Goal: Task Accomplishment & Management: Complete application form

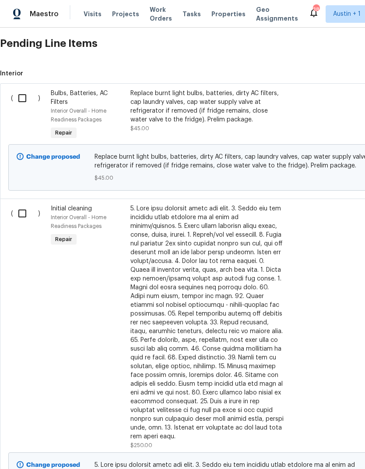
scroll to position [209, 0]
click at [24, 216] on input "checkbox" at bounding box center [25, 213] width 25 height 18
checkbox input "true"
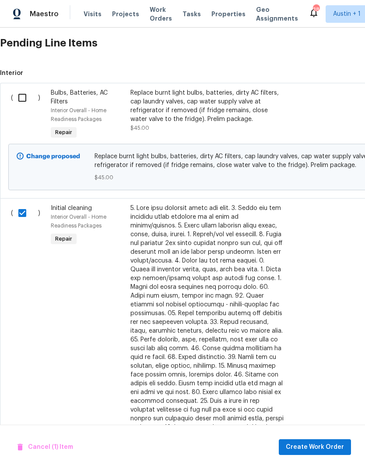
click at [220, 121] on div "Replace burnt light bulbs, batteries, dirty AC filters, cap laundry valves, cap…" at bounding box center [208, 106] width 154 height 35
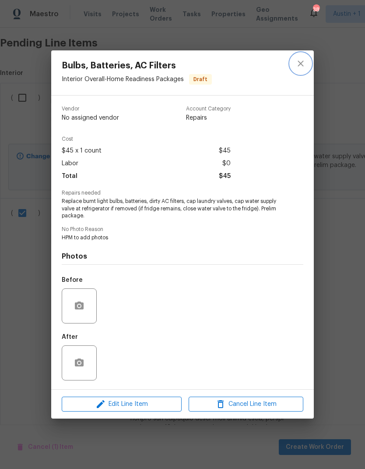
click at [299, 63] on icon "close" at bounding box center [301, 63] width 11 height 11
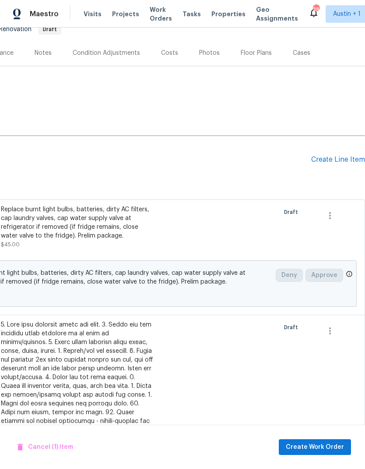
scroll to position [92, 130]
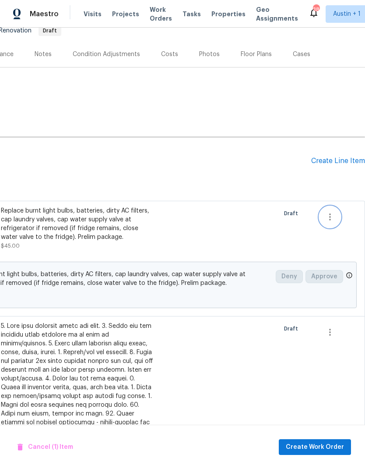
click at [330, 220] on icon "button" at bounding box center [330, 217] width 11 height 11
click at [343, 220] on li "Cancel" at bounding box center [337, 216] width 34 height 14
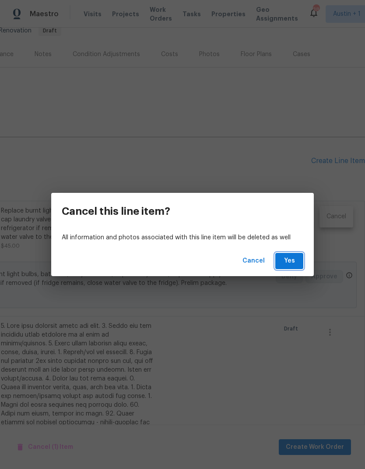
click at [287, 266] on span "Yes" at bounding box center [290, 260] width 14 height 11
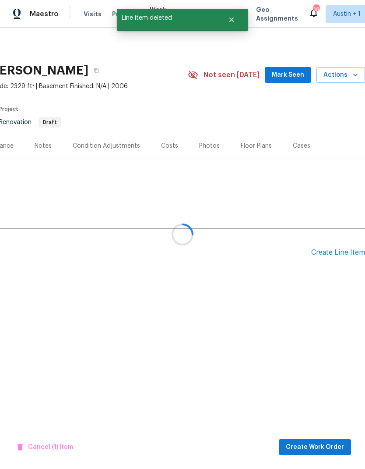
scroll to position [0, 130]
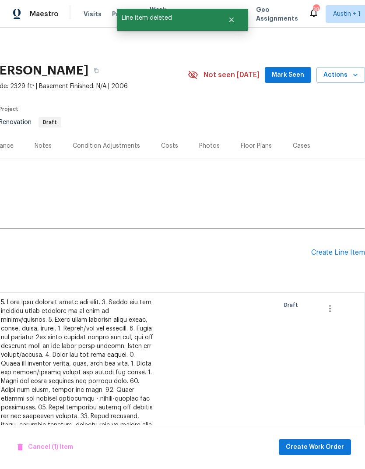
click at [342, 248] on div "Create Line Item" at bounding box center [339, 252] width 54 height 8
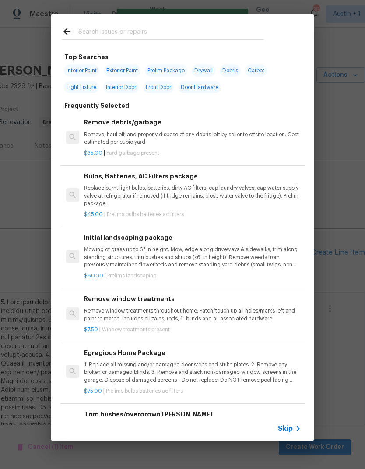
click at [157, 30] on input "text" at bounding box center [171, 32] width 186 height 13
type input "Mulch"
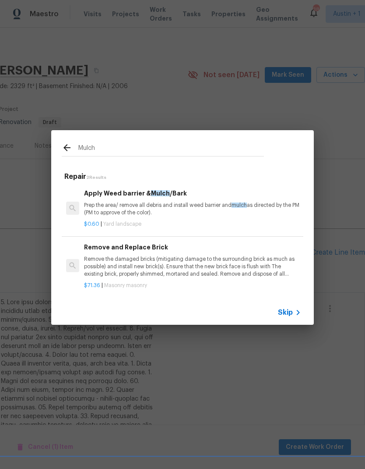
click at [173, 208] on p "Prep the area/ remove all debris and install weed barrier and mulch as directed…" at bounding box center [192, 209] width 217 height 15
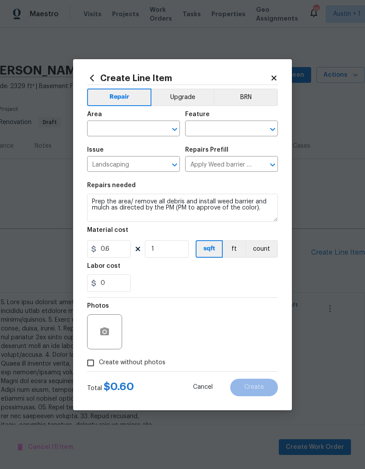
click at [147, 125] on input "text" at bounding box center [121, 130] width 68 height 14
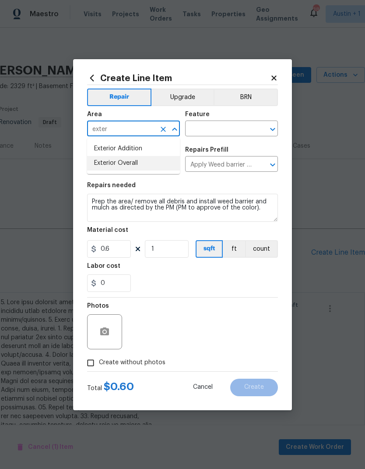
click at [151, 167] on li "Exterior Overall" at bounding box center [133, 163] width 93 height 14
type input "Exterior Overall"
click at [222, 128] on input "text" at bounding box center [219, 130] width 68 height 14
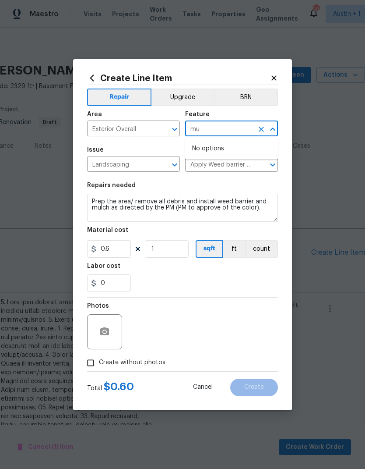
type input "m"
click at [241, 171] on li "Landscaping" at bounding box center [231, 170] width 93 height 14
type input "Landscaping"
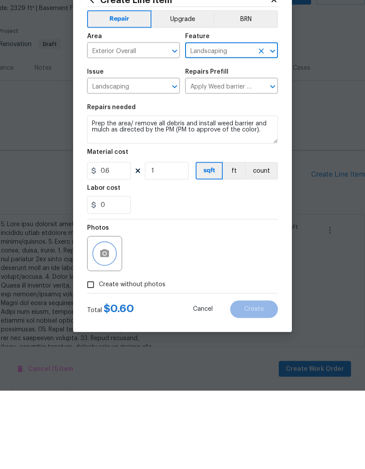
click at [108, 327] on icon "button" at bounding box center [104, 331] width 9 height 8
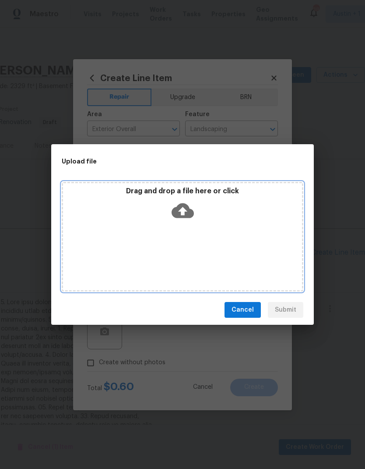
click at [183, 214] on icon at bounding box center [183, 210] width 22 height 22
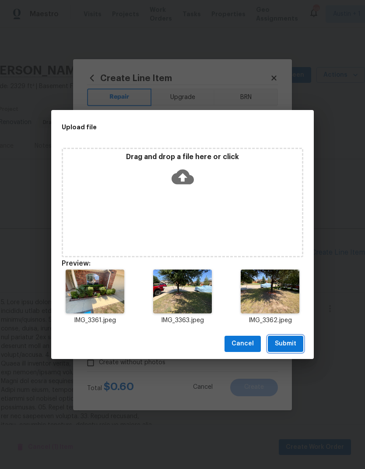
click at [289, 343] on span "Submit" at bounding box center [285, 343] width 21 height 11
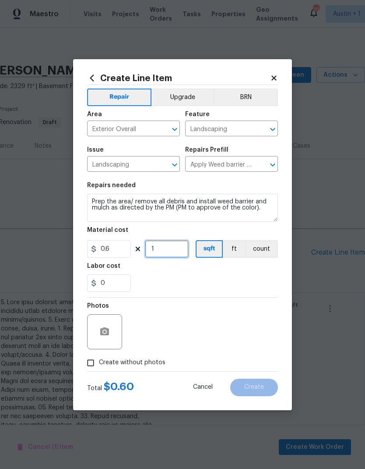
click at [175, 253] on input "1" at bounding box center [167, 249] width 44 height 18
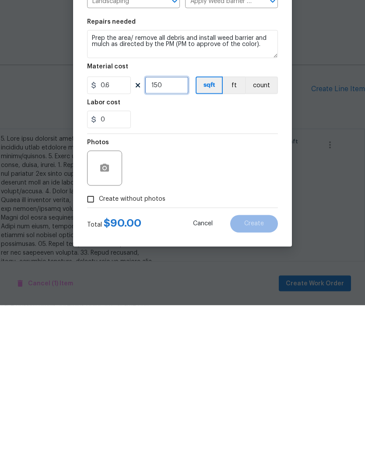
type input "150"
click at [262, 298] on div "Photos" at bounding box center [182, 326] width 191 height 57
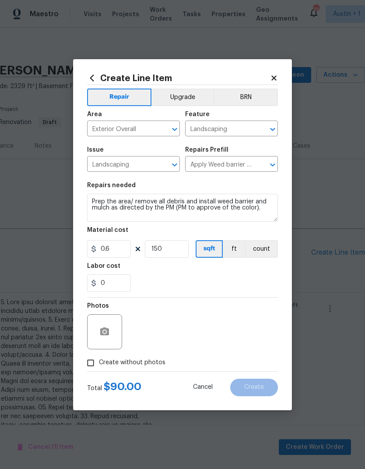
click at [86, 365] on input "Create without photos" at bounding box center [90, 363] width 17 height 17
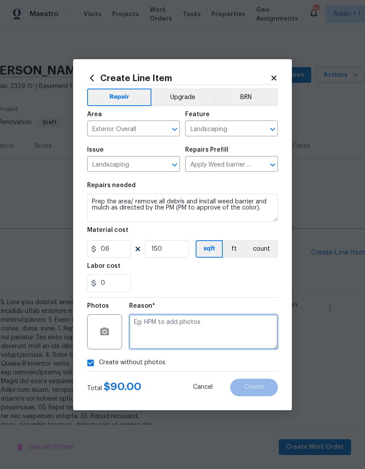
click at [163, 338] on textarea at bounding box center [203, 331] width 149 height 35
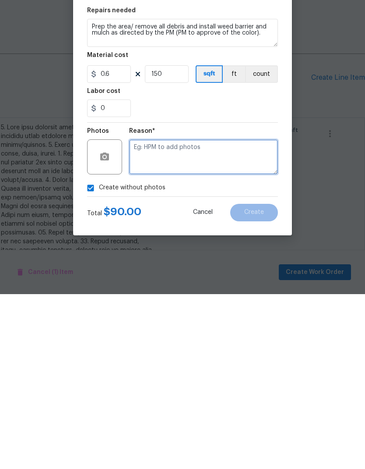
checkbox input "false"
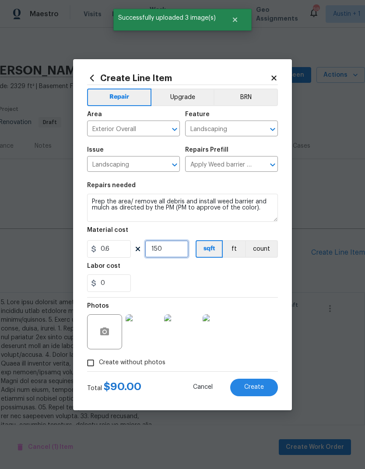
click at [177, 249] on input "150" at bounding box center [167, 249] width 44 height 18
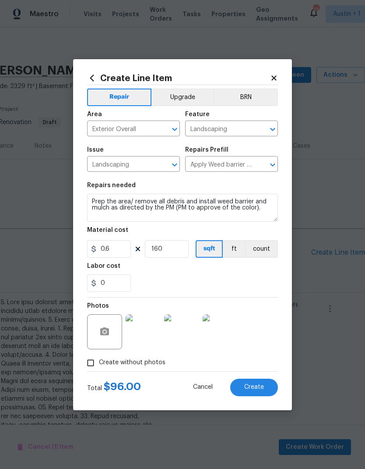
click at [255, 277] on div "0" at bounding box center [182, 283] width 191 height 18
click at [261, 387] on span "Create" at bounding box center [255, 387] width 20 height 7
type input "0"
checkbox input "true"
type input "0"
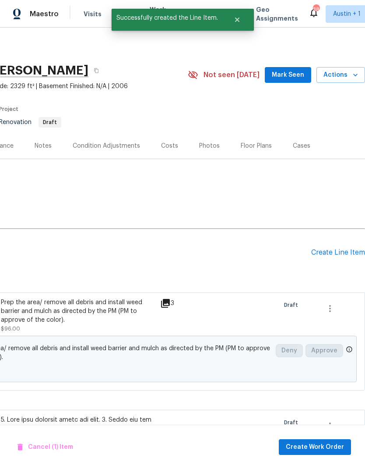
click at [349, 248] on div "Create Line Item" at bounding box center [339, 252] width 54 height 8
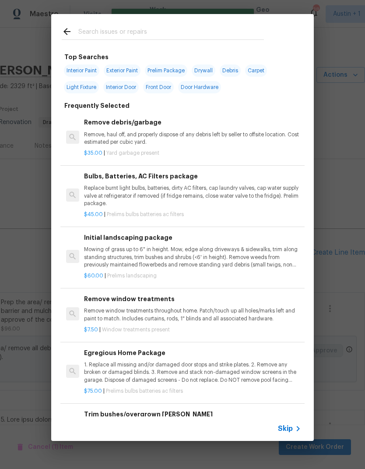
click at [172, 27] on input "text" at bounding box center [171, 32] width 186 height 13
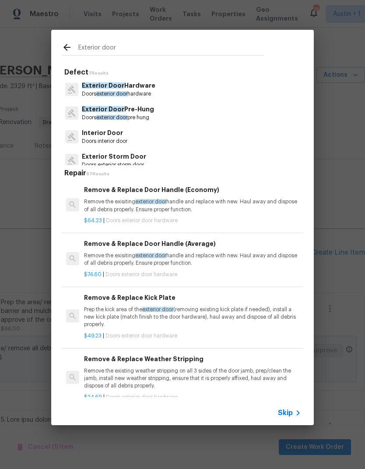
type input "Exterior door"
click at [165, 115] on div "Exterior Door Pre-Hung Doors exterior door pre hung" at bounding box center [183, 113] width 242 height 24
click at [145, 162] on p "Doors exterior storm door" at bounding box center [114, 164] width 64 height 7
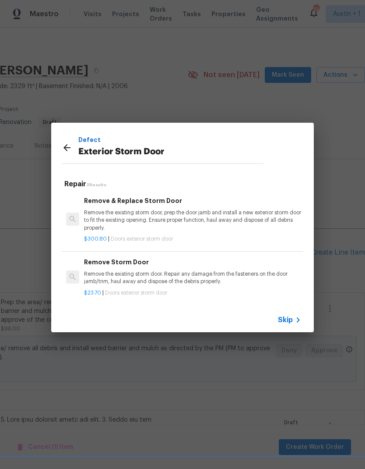
click at [189, 214] on p "Remove the existing storm door, prep the door jamb and install a new exterior s…" at bounding box center [192, 220] width 217 height 22
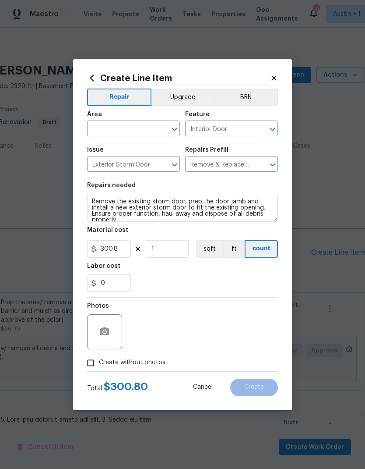
click at [275, 80] on icon at bounding box center [274, 78] width 8 height 8
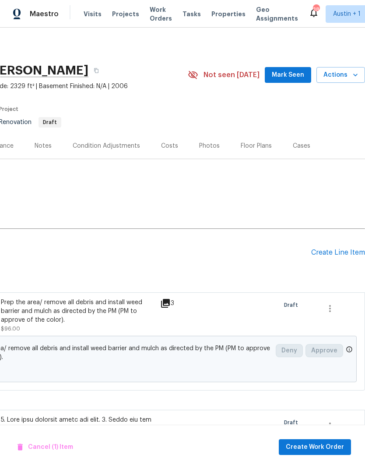
click at [339, 248] on div "Create Line Item" at bounding box center [339, 252] width 54 height 8
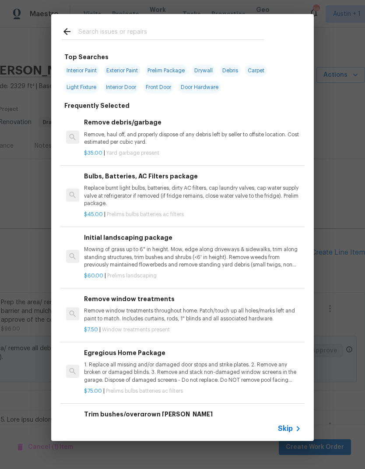
click at [186, 26] on input "text" at bounding box center [171, 32] width 186 height 13
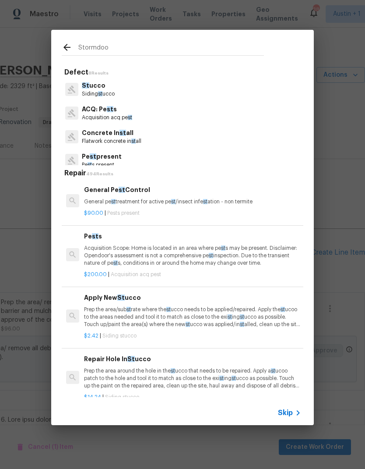
type input "Stormdoor"
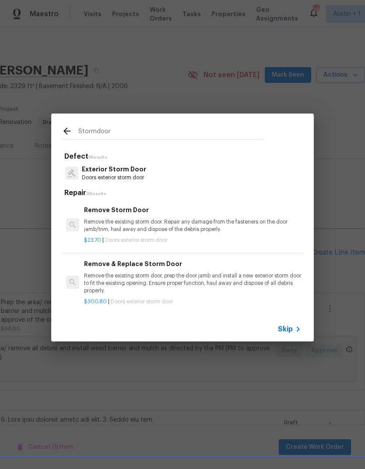
click at [203, 228] on p "Remove the existing storm door. Repair any damage from the fasteners on the doo…" at bounding box center [192, 225] width 217 height 15
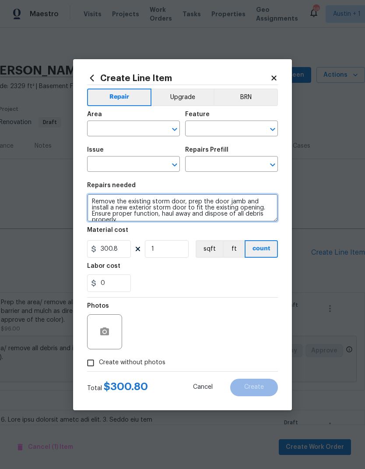
click at [202, 222] on textarea "Remove the existing storm door, prep the door jamb and install a new exterior s…" at bounding box center [182, 208] width 191 height 28
type input "Interior Door"
type input "Exterior Storm Door"
type input "Remove & Replace Storm Door $300.80"
type textarea "Remove the existing storm door. Repair any damage from the fasteners on the doo…"
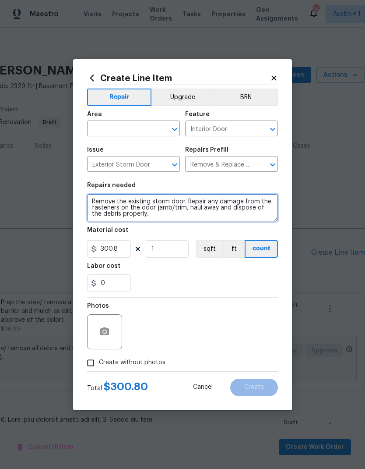
type input "Remove Storm Door $23.70"
type input "23.7"
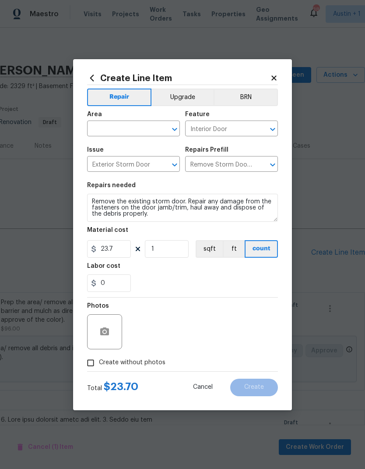
click at [146, 129] on input "text" at bounding box center [121, 130] width 68 height 14
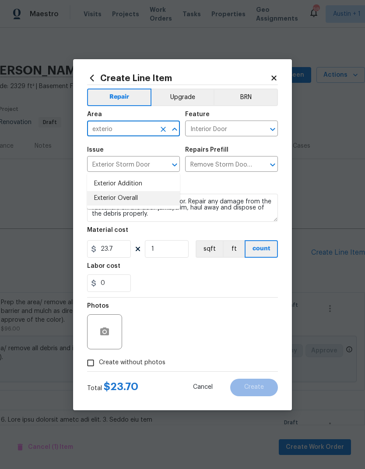
click at [149, 191] on li "Exterior Overall" at bounding box center [133, 198] width 93 height 14
type input "Exterior Overall"
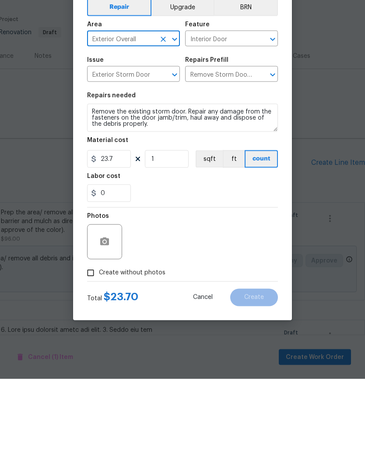
click at [95, 355] on input "Create without photos" at bounding box center [90, 363] width 17 height 17
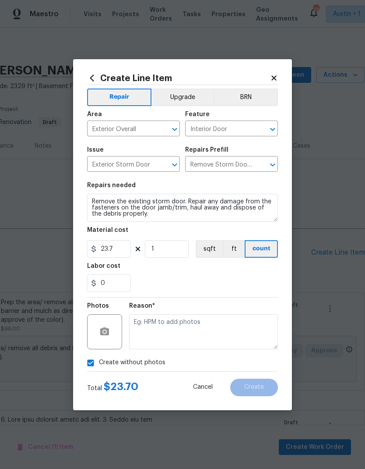
click at [116, 327] on div at bounding box center [104, 331] width 35 height 35
click at [103, 330] on icon "button" at bounding box center [104, 331] width 9 height 8
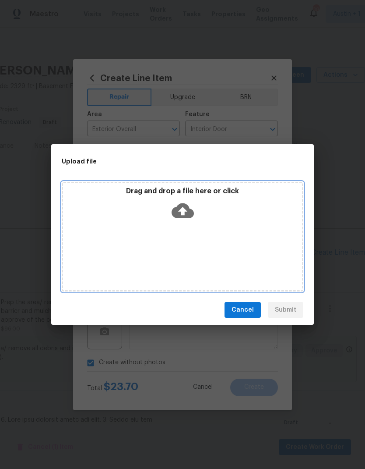
click at [184, 206] on icon at bounding box center [183, 210] width 22 height 15
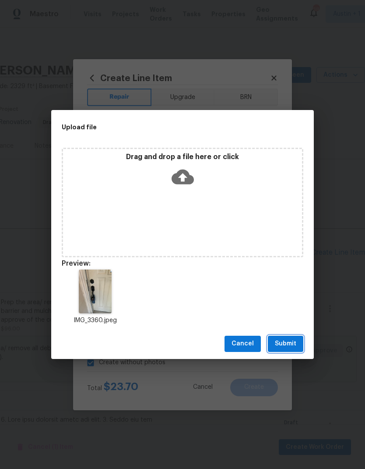
click at [292, 348] on span "Submit" at bounding box center [285, 343] width 21 height 11
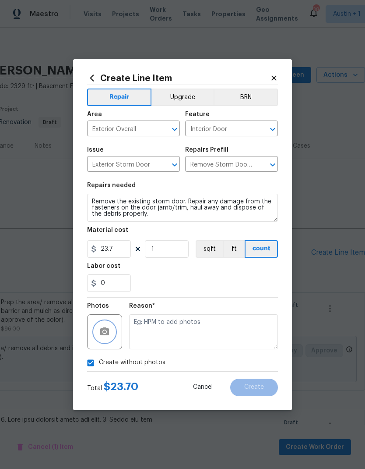
checkbox input "false"
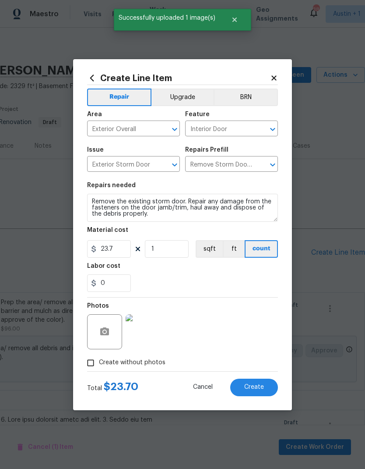
click at [257, 387] on span "Create" at bounding box center [255, 387] width 20 height 7
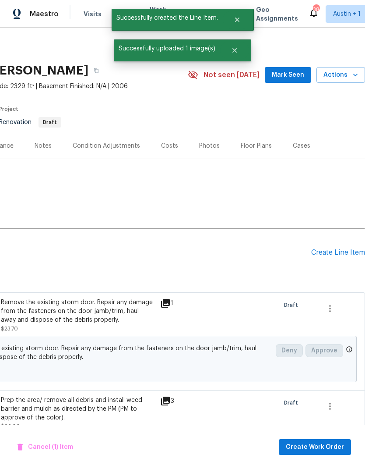
click at [345, 248] on div "Create Line Item" at bounding box center [339, 252] width 54 height 8
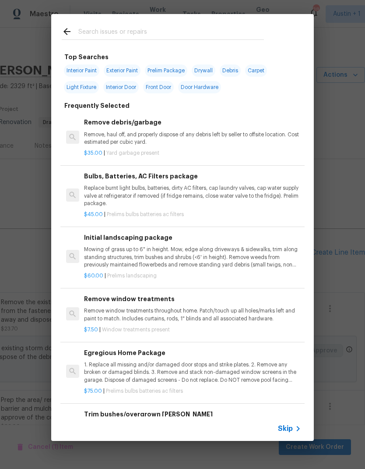
click at [188, 30] on input "text" at bounding box center [171, 32] width 186 height 13
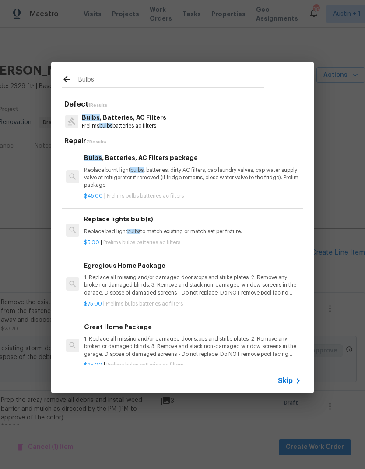
type input "Bulbs"
click at [181, 115] on div "Bulbs , Batteries, AC Filters Prelims bulbs batteries ac filters" at bounding box center [183, 122] width 242 height 24
click at [181, 114] on div "Bulbs , Batteries, AC Filters Prelims bulbs batteries ac filters" at bounding box center [183, 122] width 242 height 24
click at [154, 121] on p "Bulbs , Batteries, AC Filters" at bounding box center [124, 117] width 85 height 9
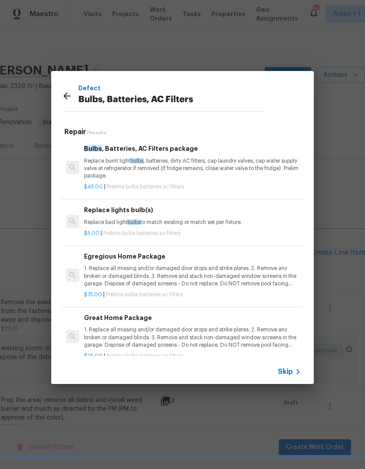
click at [201, 331] on p "1. Replace all missing and/or damaged door stops and strike plates. 2. Remove a…" at bounding box center [192, 337] width 217 height 22
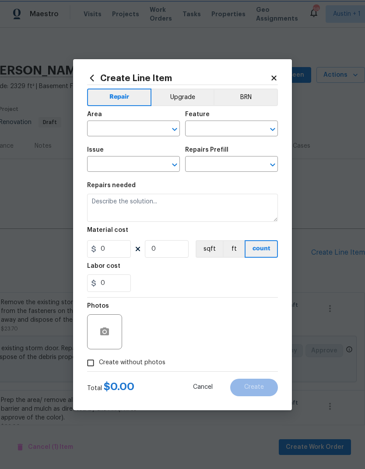
type input "Home Readiness Packages"
type input "Bulbs, Batteries, AC Filters"
type input "Great Home Package $25.00"
type textarea "1. Replace all missing and/or damaged door stops and strike plates. 2. Remove a…"
type input "25"
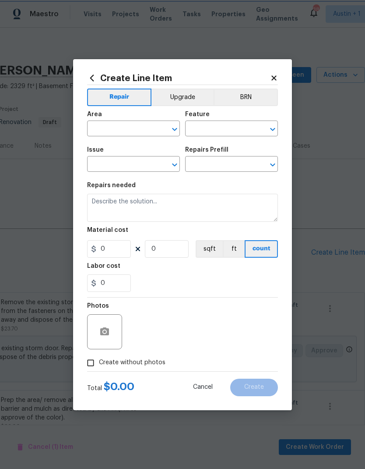
type input "1"
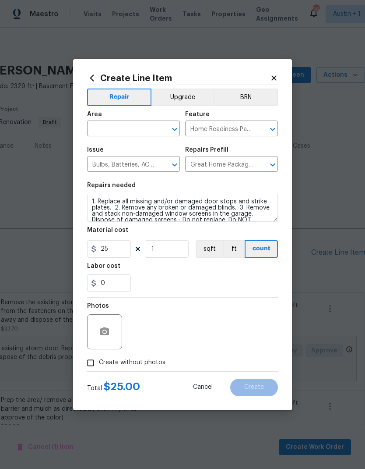
click at [137, 124] on input "text" at bounding box center [121, 130] width 68 height 14
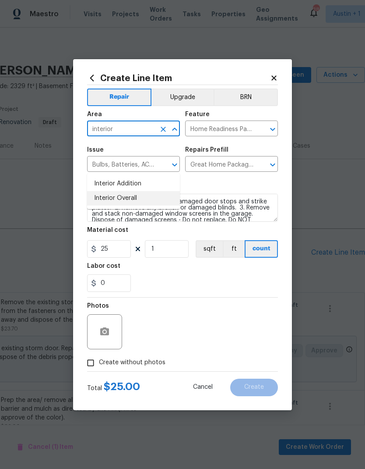
click at [142, 191] on li "Interior Overall" at bounding box center [133, 198] width 93 height 14
type input "Interior Overall"
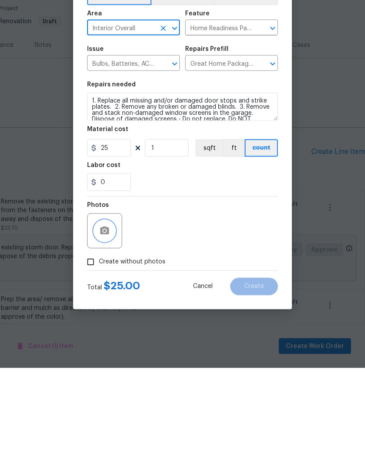
click at [109, 327] on icon "button" at bounding box center [104, 331] width 9 height 8
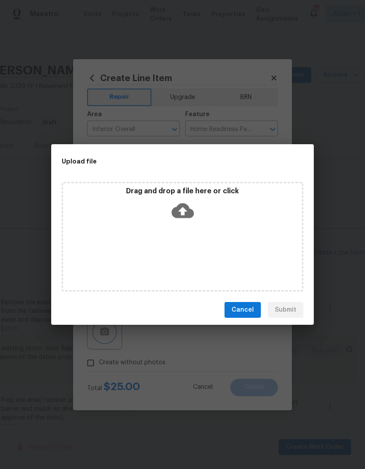
click at [168, 364] on div "Upload file Drag and drop a file here or click Cancel Submit" at bounding box center [182, 234] width 365 height 469
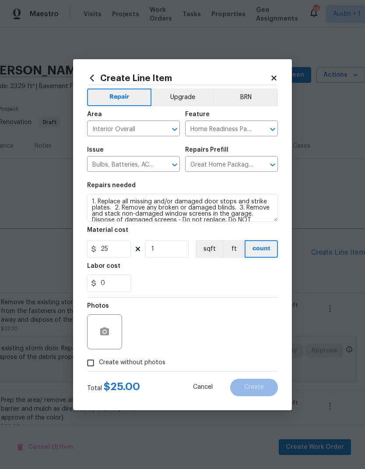
click at [94, 361] on input "Create without photos" at bounding box center [90, 363] width 17 height 17
checkbox input "true"
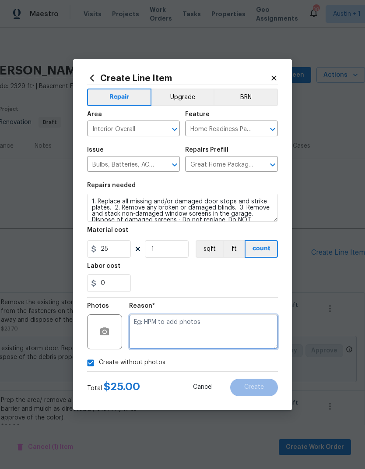
click at [173, 333] on textarea at bounding box center [203, 331] width 149 height 35
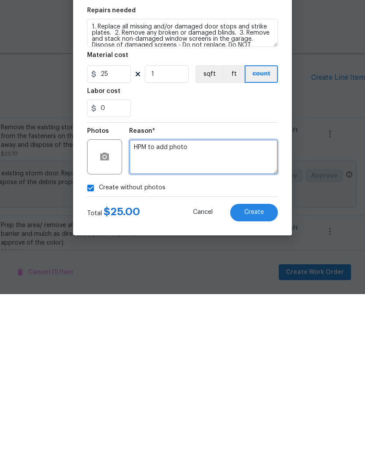
type textarea "HPM to add photos"
click at [182, 379] on button "Cancel" at bounding box center [203, 388] width 48 height 18
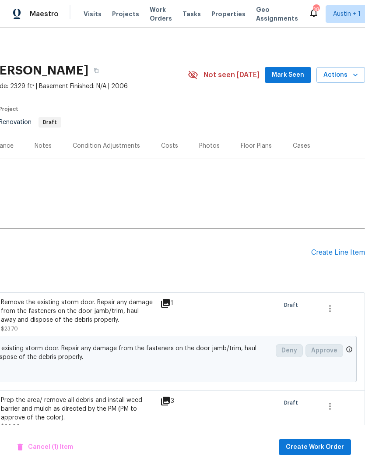
click at [348, 232] on div "Pending Line Items Create Line Item" at bounding box center [117, 252] width 495 height 41
click at [339, 248] on div "Create Line Item" at bounding box center [339, 252] width 54 height 8
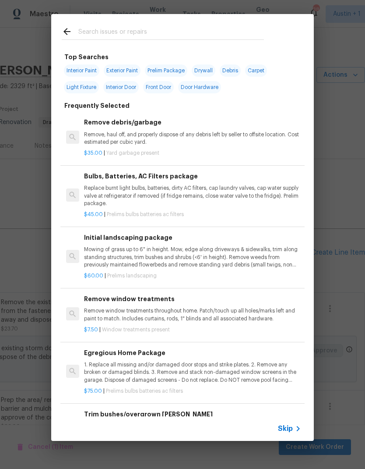
click at [165, 29] on input "text" at bounding box center [171, 32] width 186 height 13
type input "Lighti"
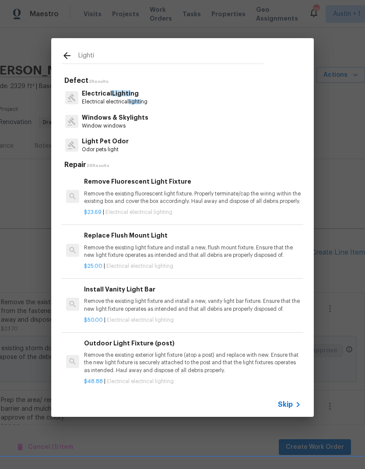
click at [137, 93] on p "Electrical Lighti ng" at bounding box center [115, 93] width 66 height 9
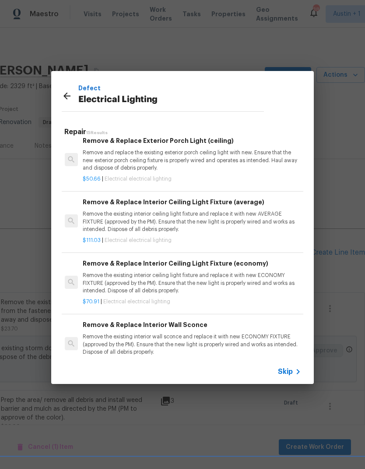
scroll to position [600, 1]
click at [232, 227] on p "Remove the existing interior ceiling light fixture and replace it with new AVER…" at bounding box center [191, 221] width 217 height 22
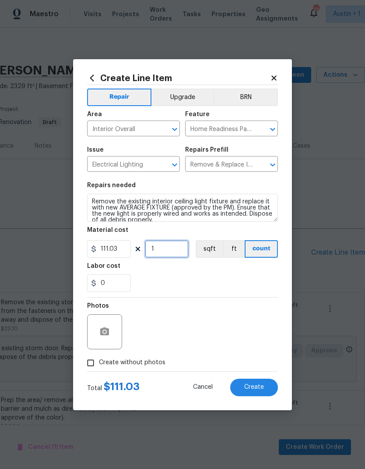
click at [180, 250] on input "1" at bounding box center [167, 249] width 44 height 18
type input "2"
click at [188, 278] on div "0" at bounding box center [182, 283] width 191 height 18
click at [110, 330] on icon "button" at bounding box center [104, 331] width 11 height 11
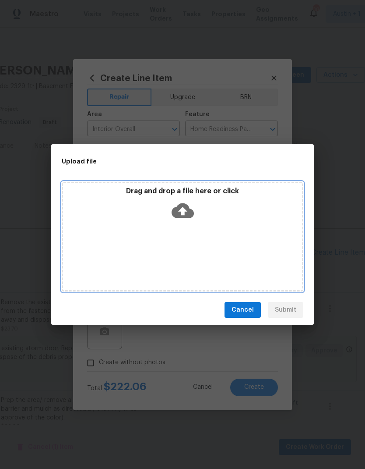
click at [185, 206] on icon at bounding box center [183, 210] width 22 height 15
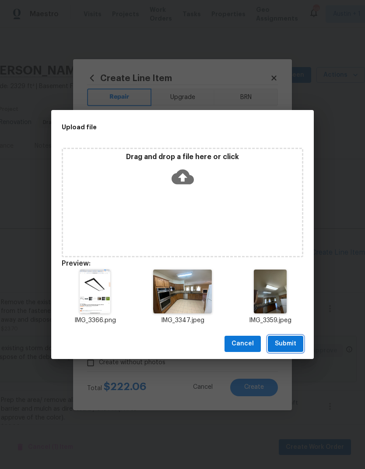
click at [294, 351] on button "Submit" at bounding box center [285, 344] width 35 height 16
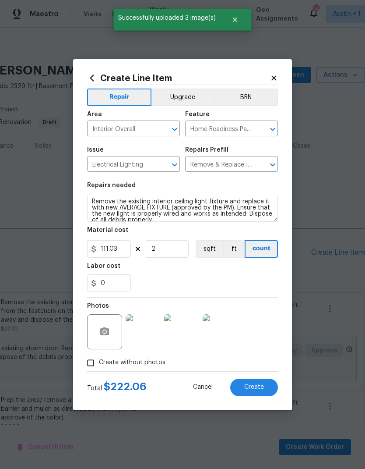
click at [266, 387] on button "Create" at bounding box center [255, 388] width 48 height 18
type input "0"
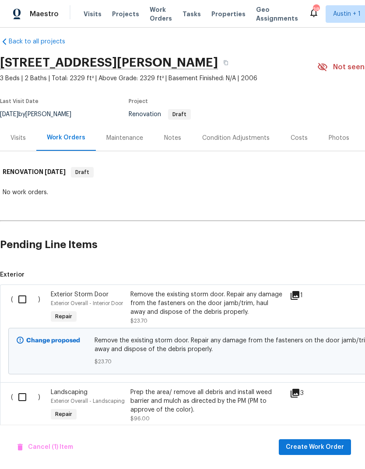
scroll to position [8, 0]
click at [23, 290] on input "checkbox" at bounding box center [25, 299] width 25 height 18
checkbox input "true"
click at [22, 388] on input "checkbox" at bounding box center [25, 397] width 25 height 18
checkbox input "true"
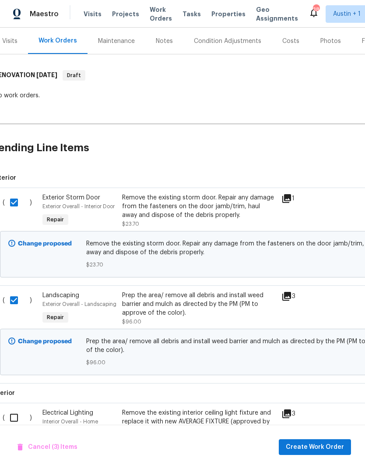
scroll to position [102, 10]
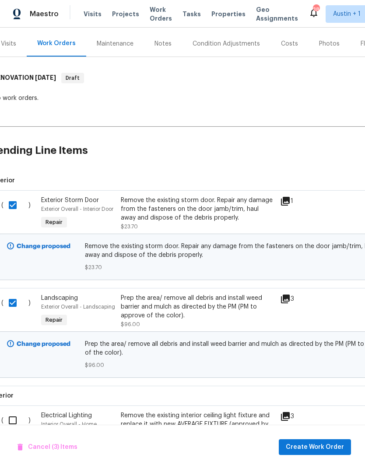
click at [14, 411] on input "checkbox" at bounding box center [16, 420] width 25 height 18
checkbox input "true"
click at [314, 449] on span "Create Work Order" at bounding box center [315, 447] width 58 height 11
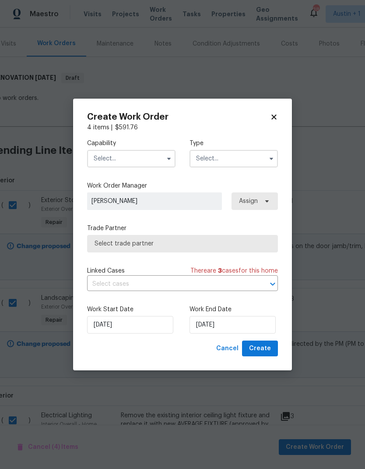
click at [161, 155] on input "text" at bounding box center [131, 159] width 89 height 18
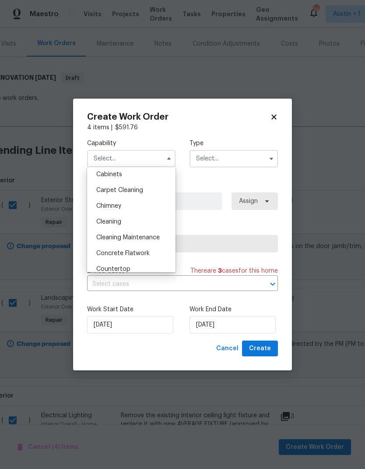
scroll to position [82, 0]
click at [148, 222] on div "Cleaning" at bounding box center [131, 221] width 84 height 16
type input "Cleaning"
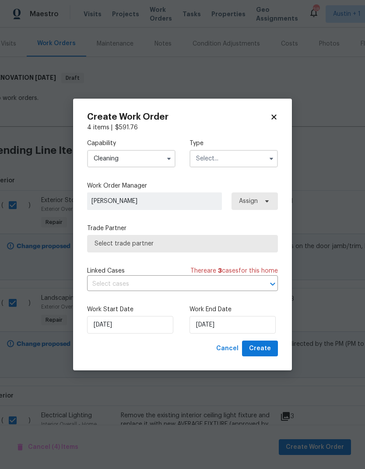
click at [259, 157] on input "text" at bounding box center [234, 159] width 89 height 18
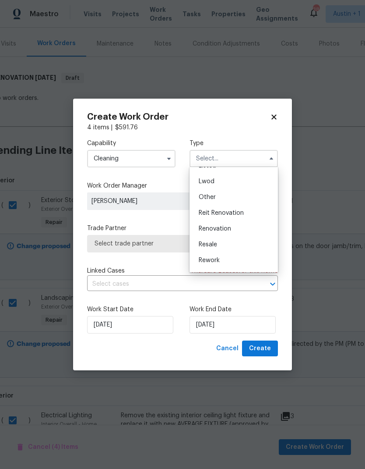
scroll to position [91, 0]
click at [251, 230] on div "Renovation" at bounding box center [234, 228] width 84 height 16
type input "Renovation"
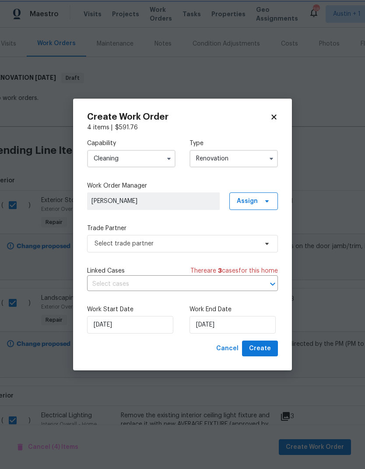
scroll to position [0, 0]
click at [263, 200] on span at bounding box center [266, 201] width 10 height 7
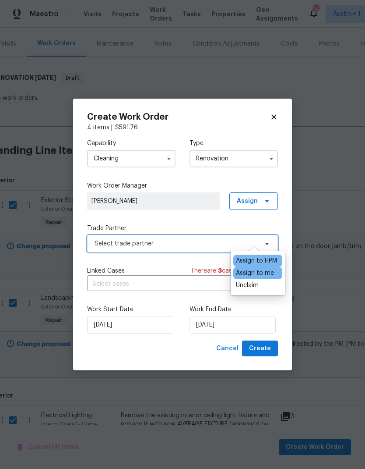
click at [209, 249] on span "Select trade partner" at bounding box center [182, 244] width 191 height 18
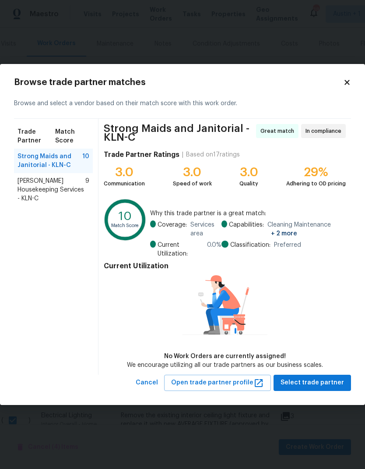
click at [74, 186] on span "Arelis Housekeeping Services - KLN-C" at bounding box center [52, 190] width 68 height 26
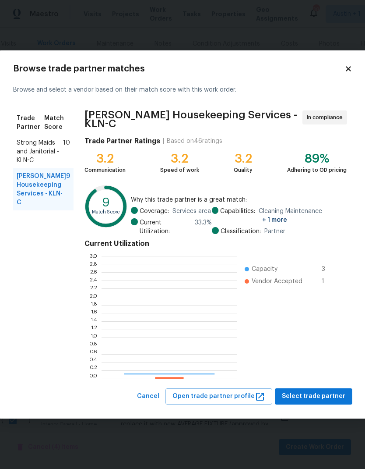
scroll to position [123, 136]
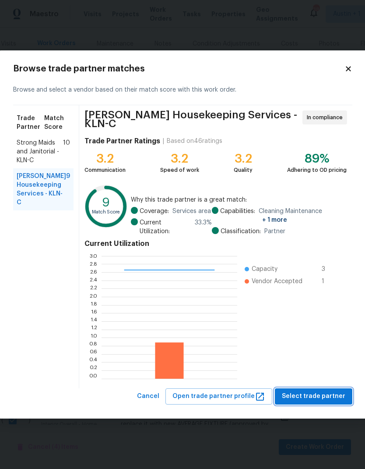
click at [328, 397] on span "Select trade partner" at bounding box center [314, 396] width 64 height 11
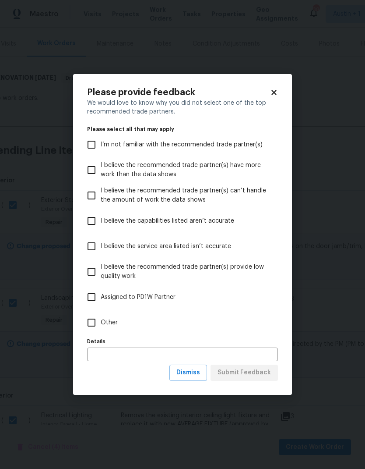
click at [93, 328] on input "Other" at bounding box center [91, 322] width 18 height 18
checkbox input "true"
click at [259, 376] on span "Submit Feedback" at bounding box center [244, 372] width 53 height 11
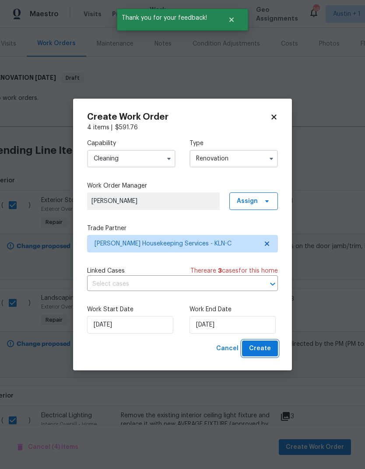
click at [264, 347] on span "Create" at bounding box center [260, 348] width 22 height 11
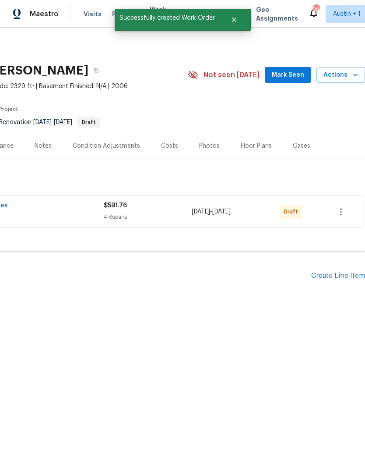
scroll to position [0, 130]
click at [344, 209] on icon "button" at bounding box center [341, 211] width 11 height 11
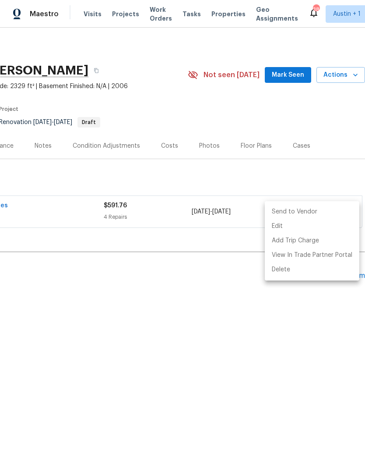
click at [321, 213] on li "Send to Vendor" at bounding box center [312, 212] width 95 height 14
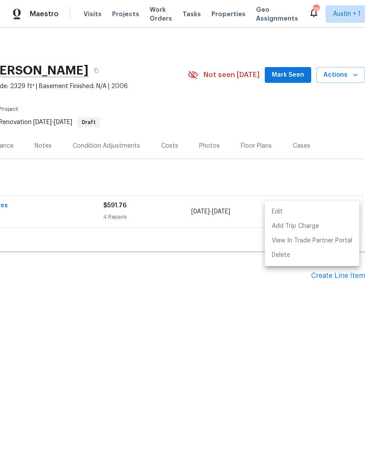
click at [230, 407] on div at bounding box center [182, 234] width 365 height 469
